Goal: Obtain resource: Obtain resource

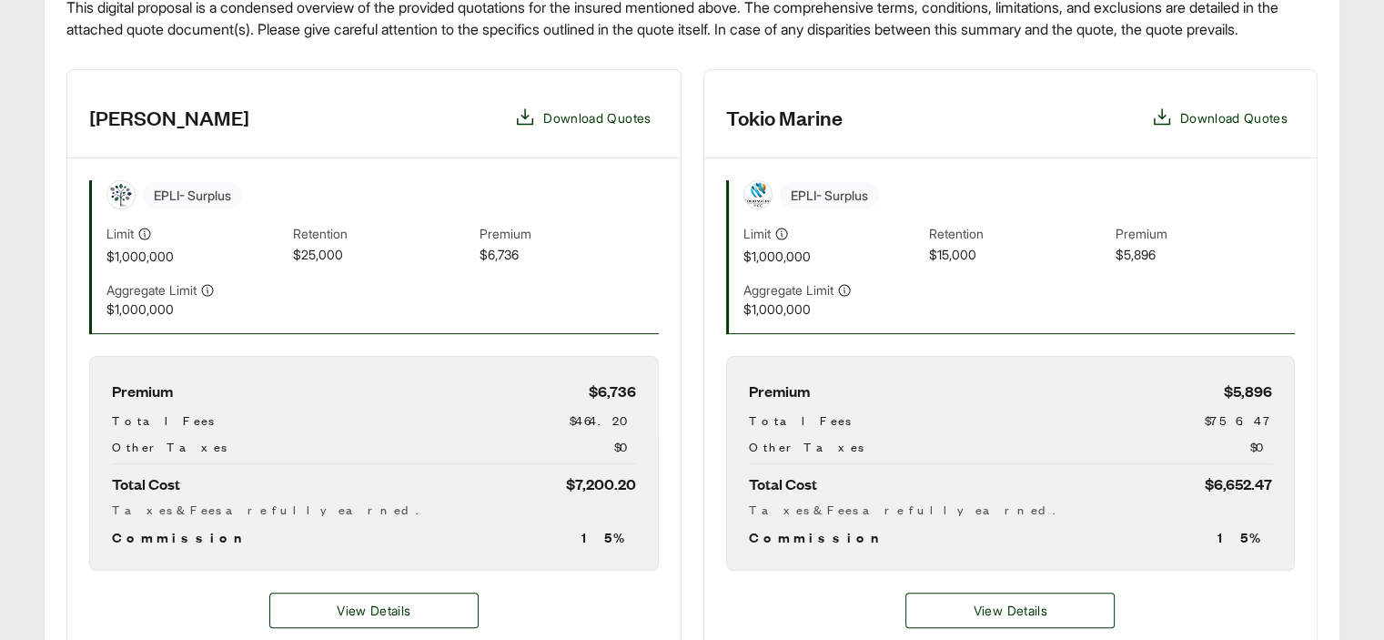
scroll to position [455, 0]
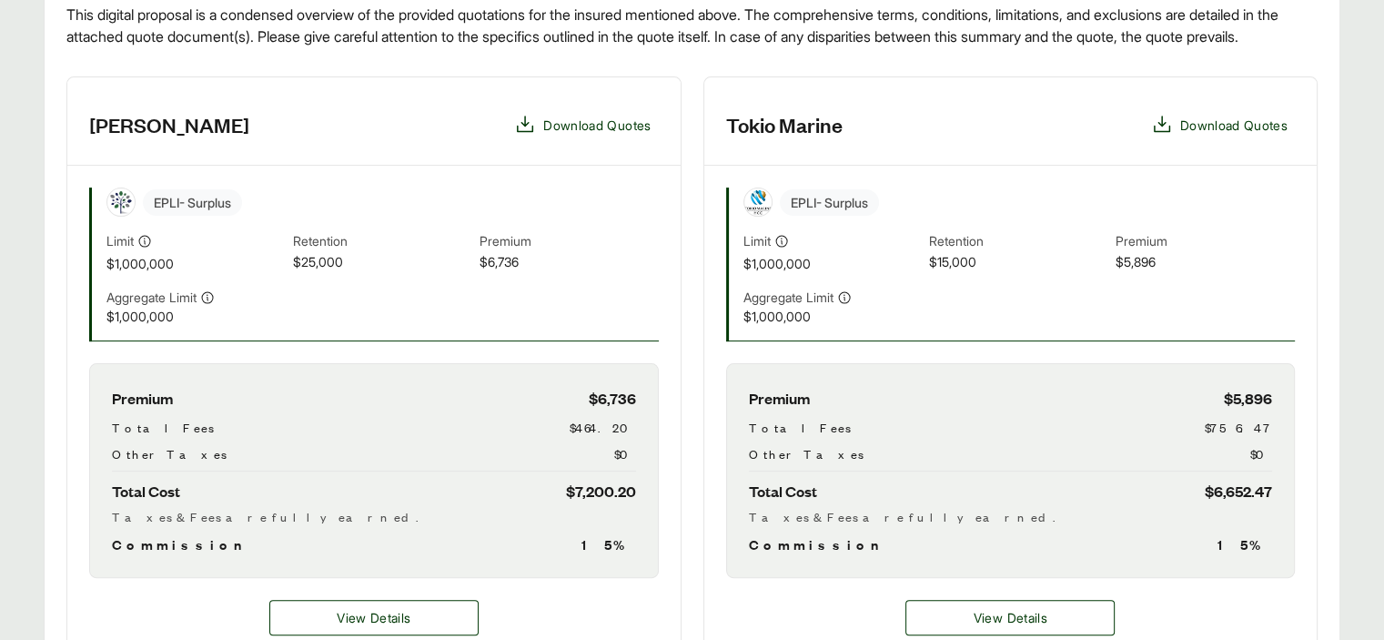
scroll to position [455, 0]
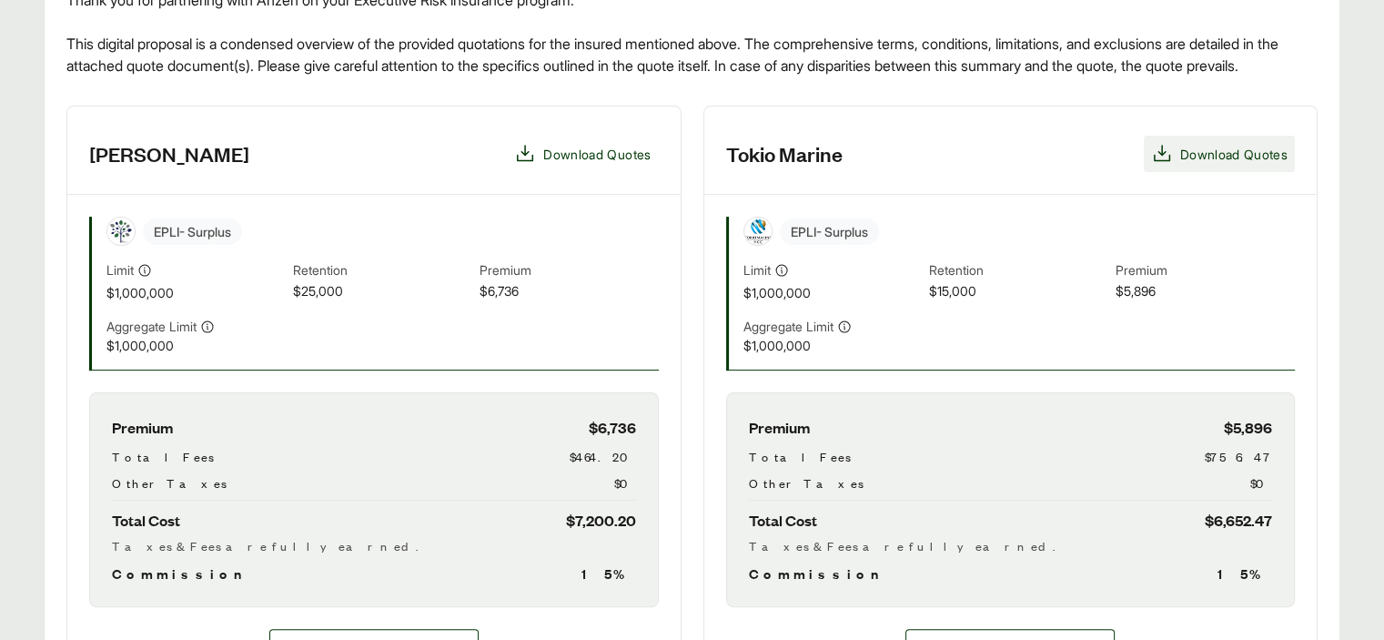
click at [1154, 165] on icon at bounding box center [1162, 154] width 22 height 22
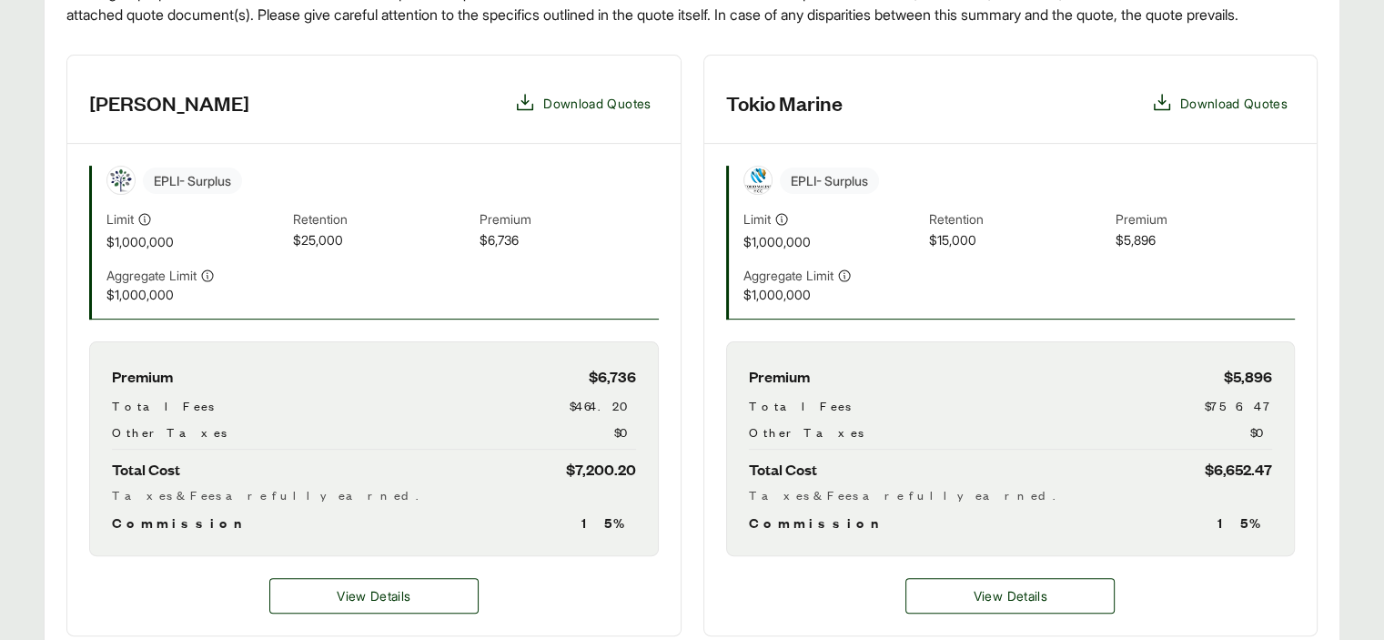
scroll to position [546, 0]
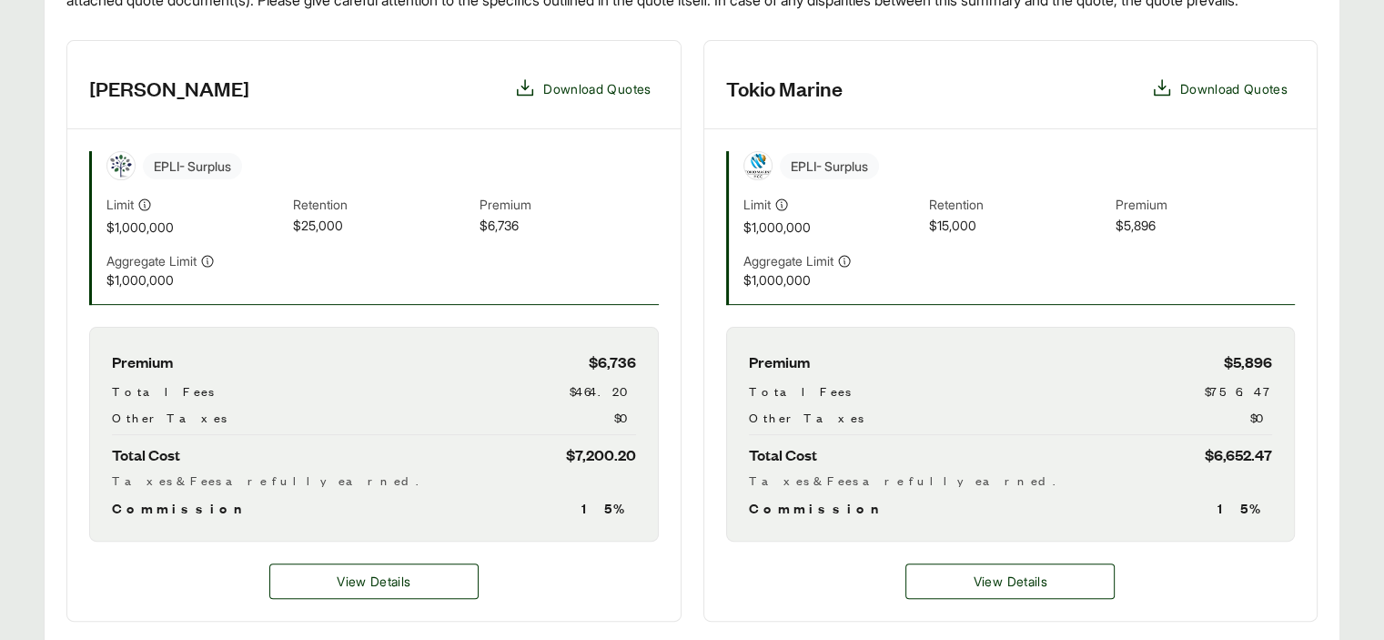
scroll to position [637, 0]
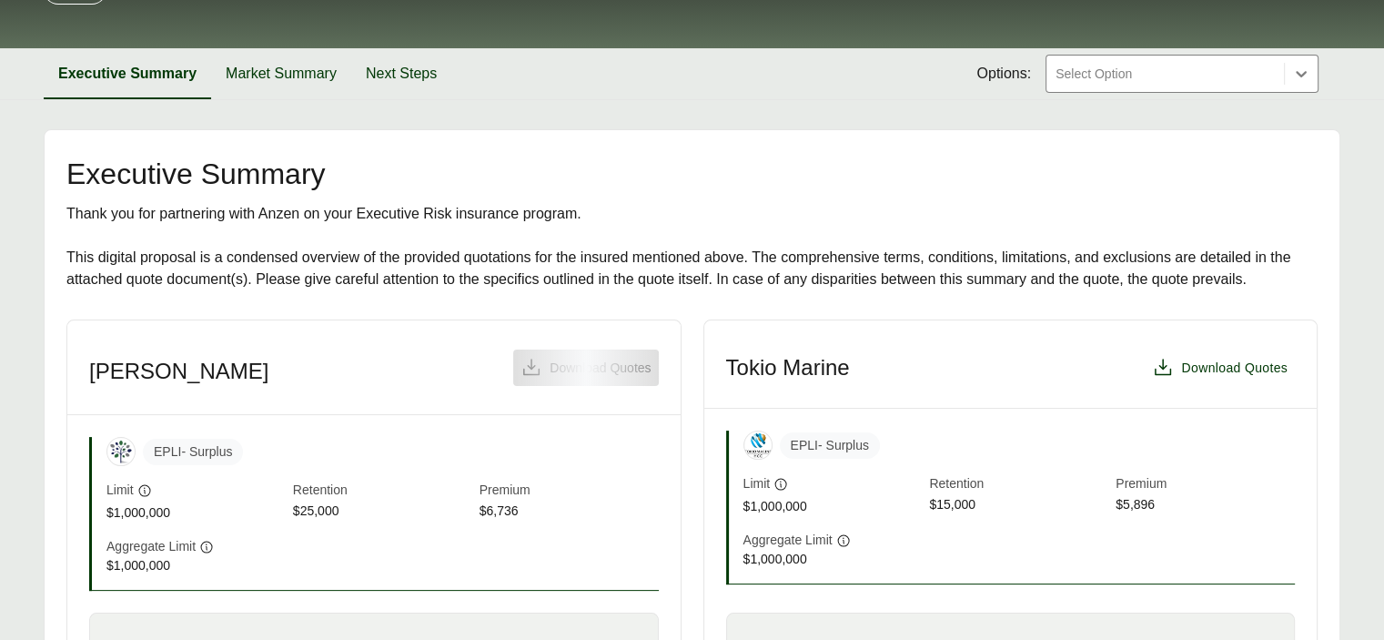
scroll to position [273, 0]
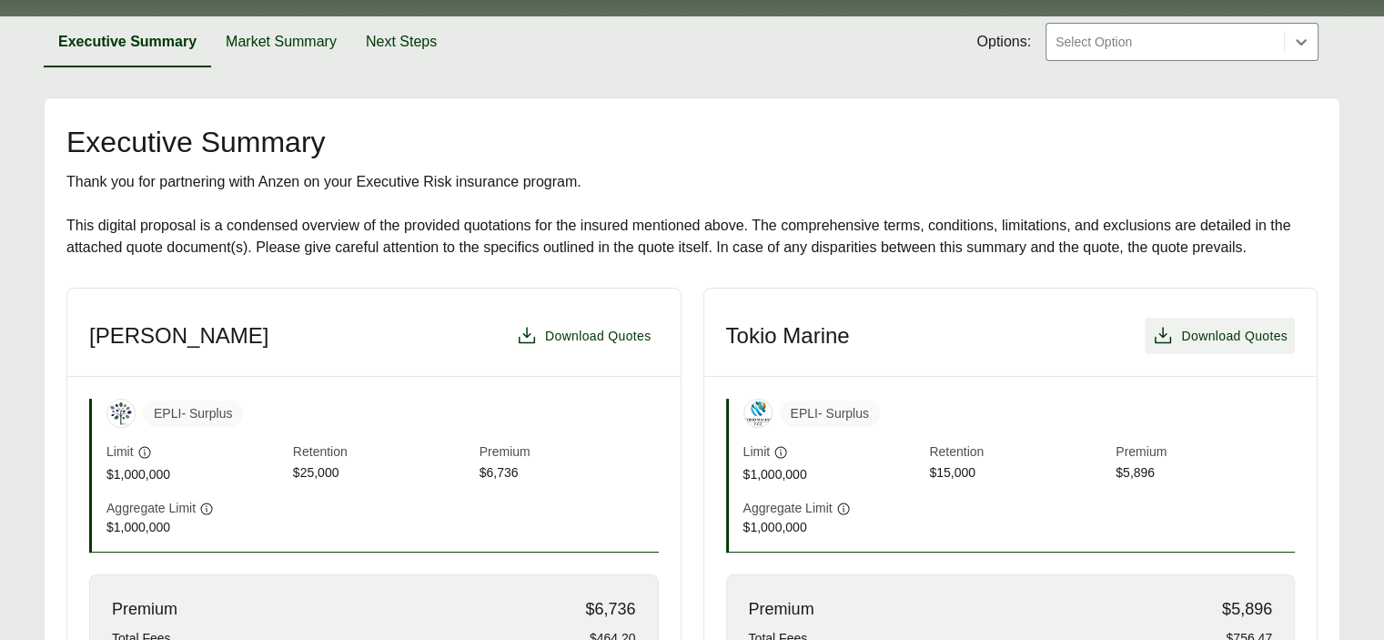
click at [1163, 335] on icon at bounding box center [1163, 335] width 16 height 16
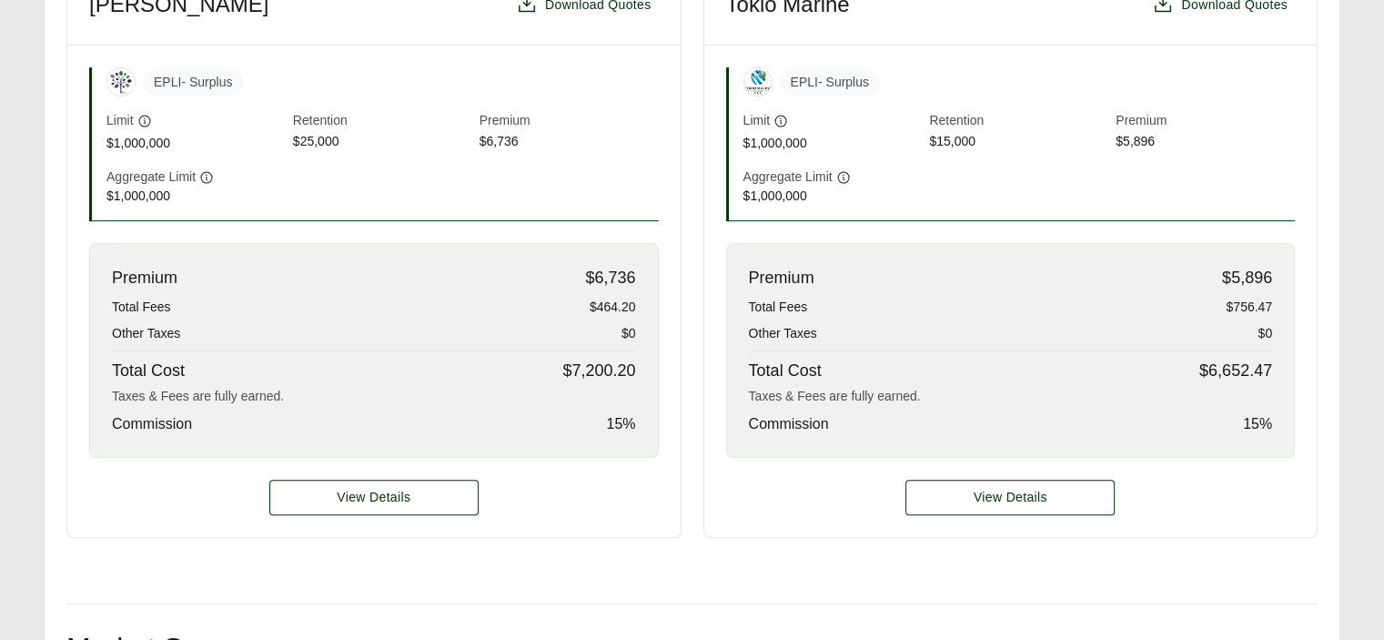
scroll to position [637, 0]
